Goal: Find specific page/section: Find specific page/section

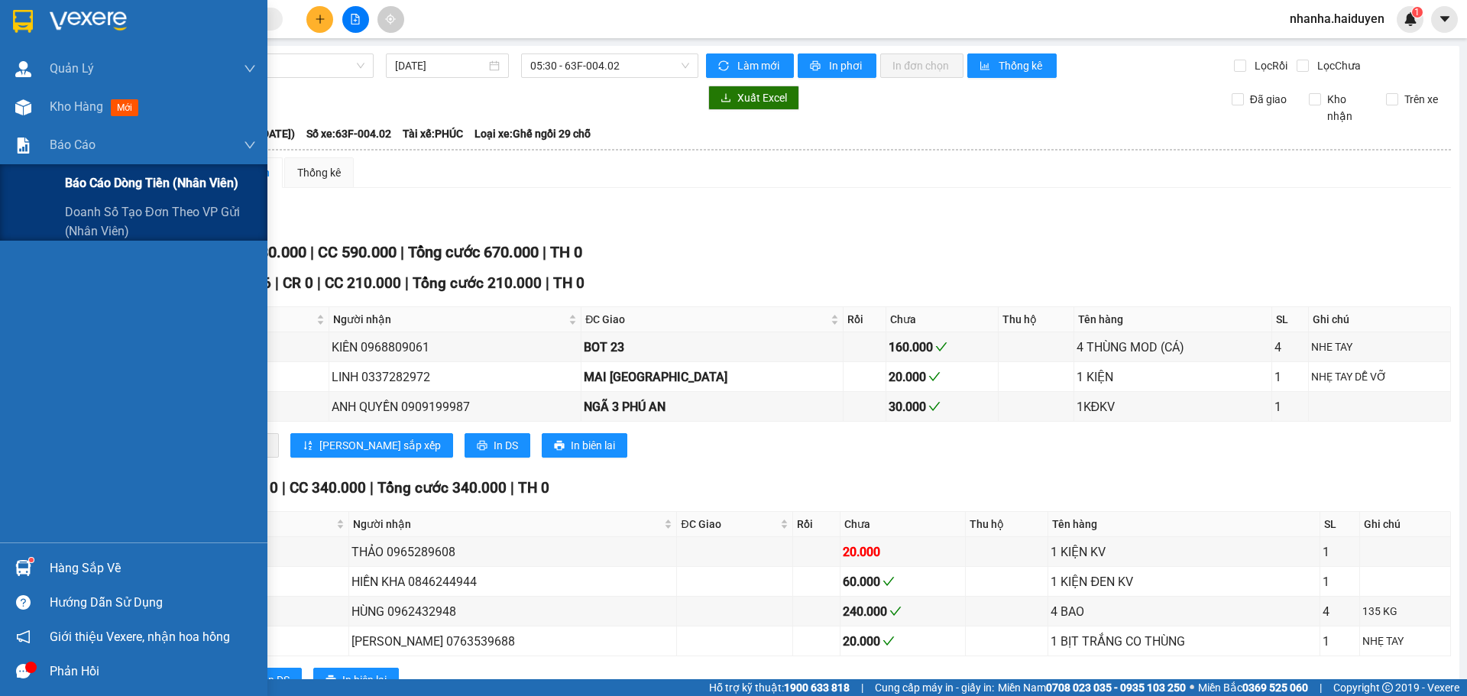
click at [121, 196] on div "Báo cáo dòng tiền (nhân viên)" at bounding box center [160, 183] width 191 height 38
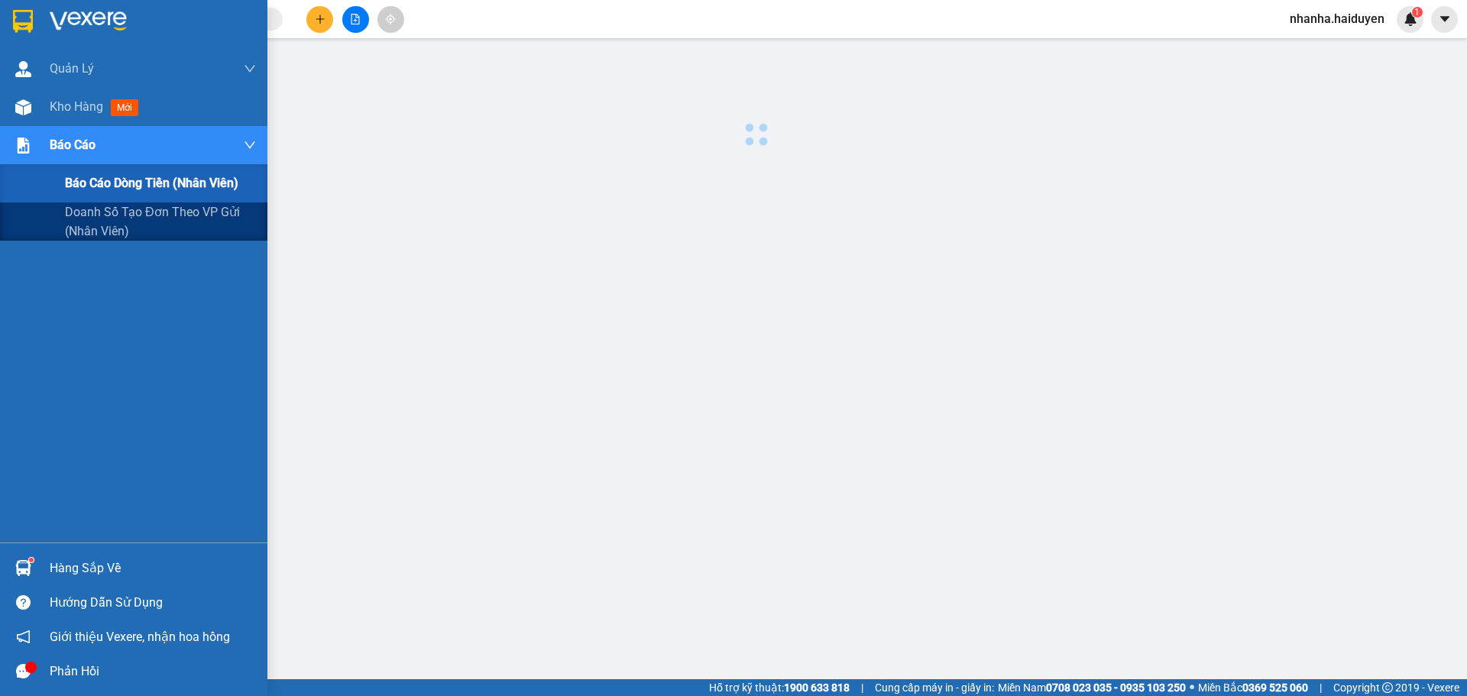
click at [125, 193] on span "Báo cáo dòng tiền (nhân viên)" at bounding box center [151, 182] width 173 height 19
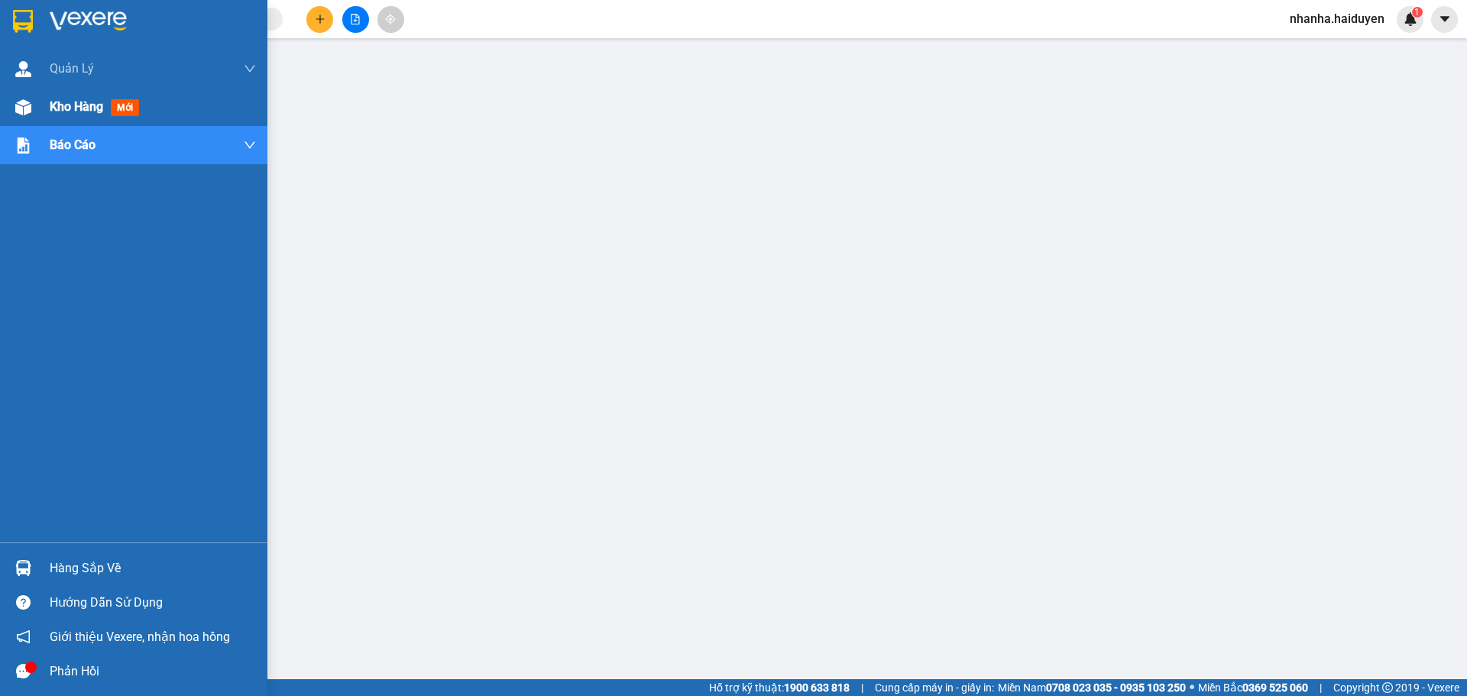
click at [85, 118] on div "Kho hàng mới" at bounding box center [153, 107] width 206 height 38
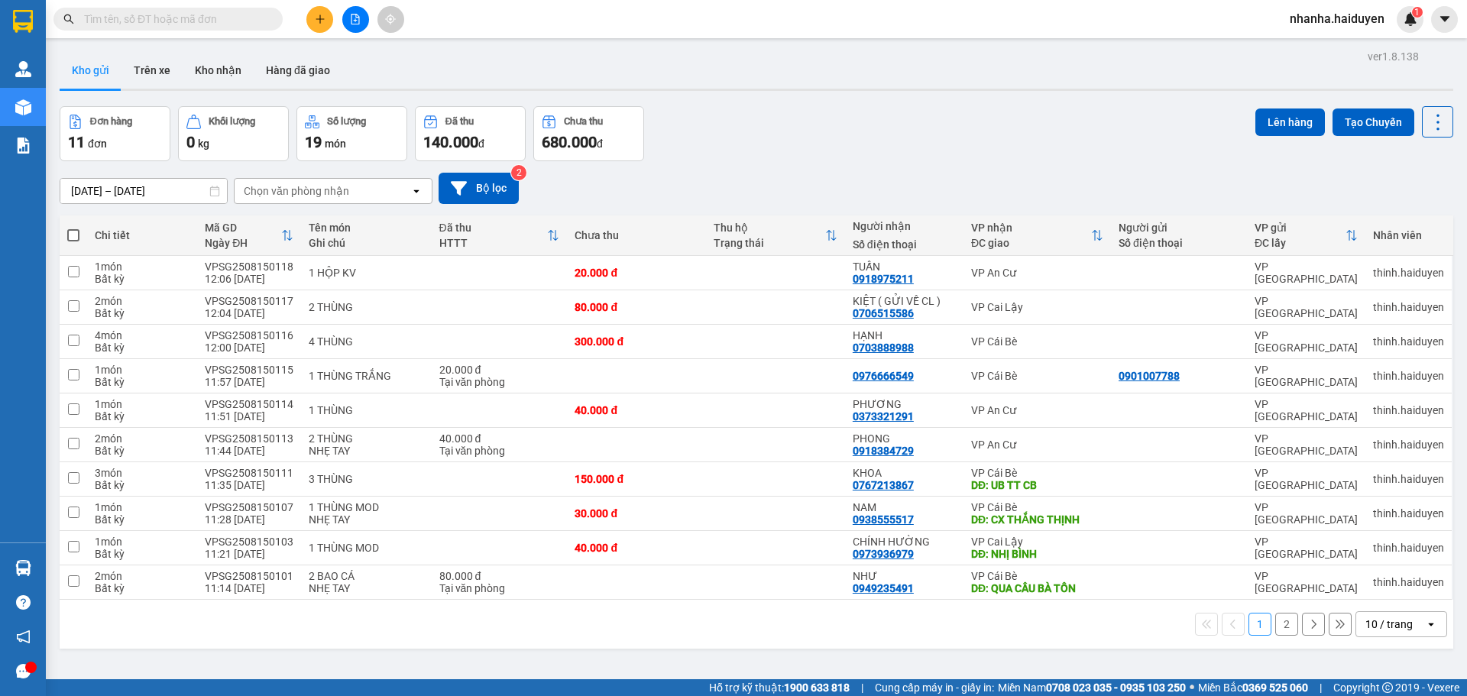
click at [1403, 625] on div "10 / trang" at bounding box center [1390, 624] width 69 height 24
click at [1390, 597] on span "100 / trang" at bounding box center [1383, 590] width 55 height 15
